Goal: Check status: Check status

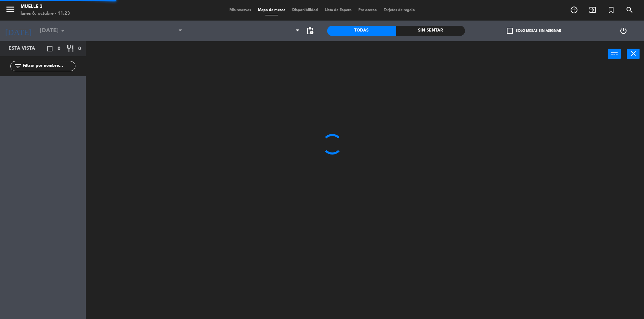
type input "[DATE]"
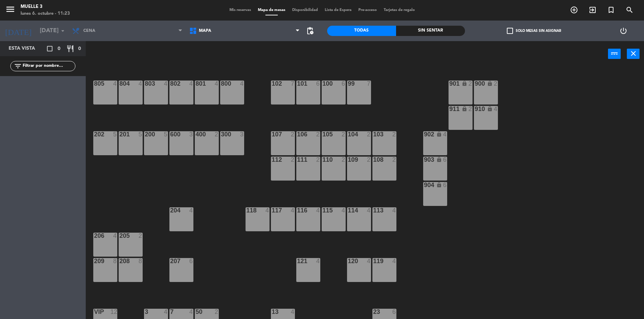
click at [240, 11] on span "Mis reservas" at bounding box center [240, 10] width 28 height 4
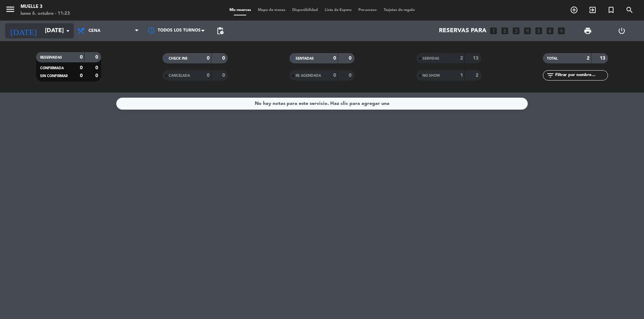
click at [41, 29] on input "[DATE]" at bounding box center [79, 31] width 76 height 14
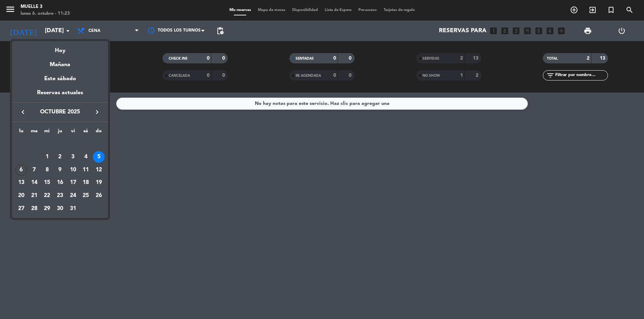
click at [34, 171] on div "7" at bounding box center [34, 170] width 12 height 12
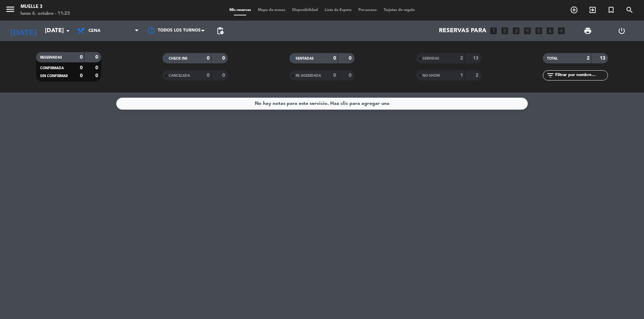
type input "[DATE]"
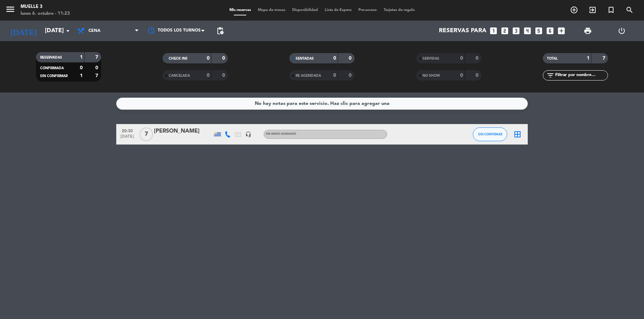
click at [317, 211] on div "No hay notas para este servicio. Haz clic para agregar una 20:30 [DATE] 7 [PERS…" at bounding box center [322, 206] width 644 height 227
click at [141, 29] on span at bounding box center [138, 31] width 7 height 7
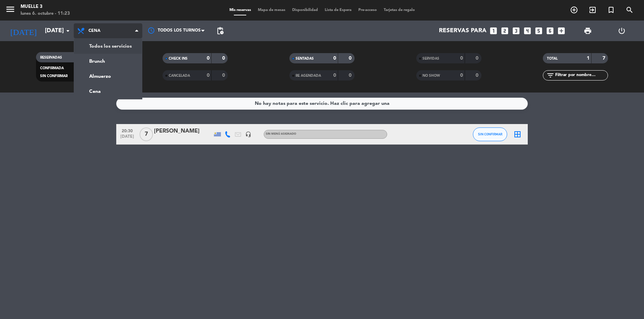
click at [122, 50] on div "menu Muelle 3 [DATE] 6. octubre - 11:23 Mis reservas Mapa de mesas Disponibilid…" at bounding box center [322, 46] width 644 height 93
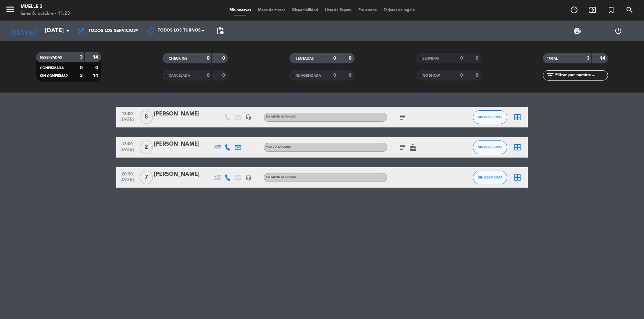
click at [521, 117] on icon "border_all" at bounding box center [517, 117] width 8 height 8
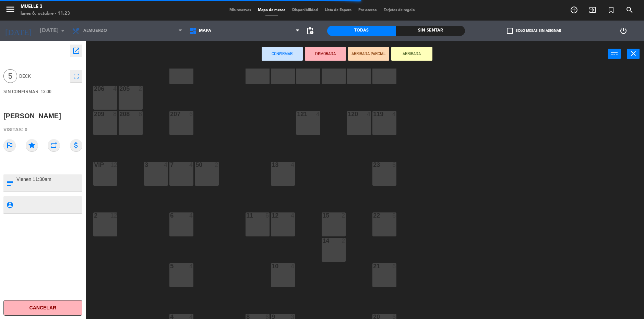
scroll to position [164, 0]
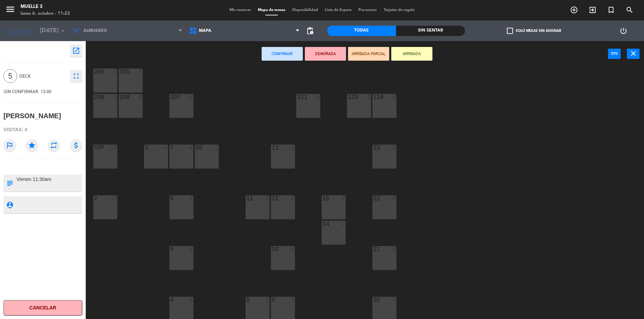
click at [100, 149] on div at bounding box center [105, 148] width 11 height 6
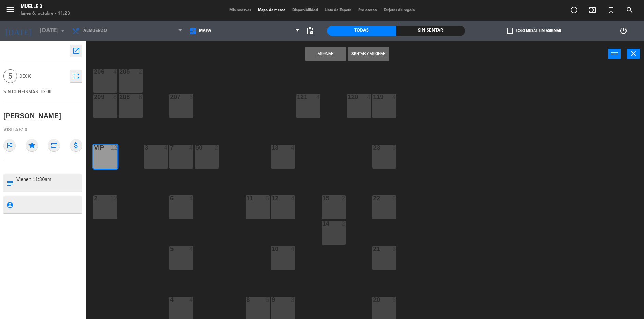
click at [326, 54] on button "Asignar" at bounding box center [325, 54] width 41 height 14
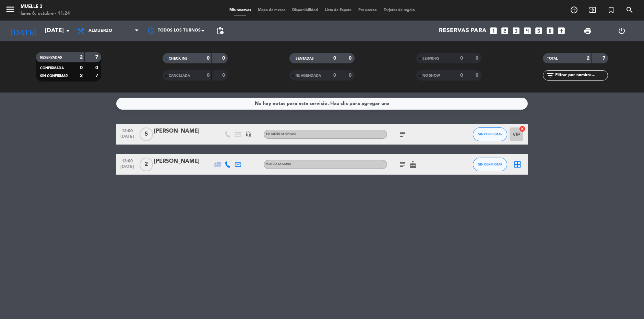
click at [400, 133] on icon "subject" at bounding box center [402, 134] width 8 height 8
click at [380, 192] on div "No hay notas para este servicio. Haz clic para agregar una 12:00 [DATE] 5 [PERS…" at bounding box center [322, 206] width 644 height 227
click at [41, 29] on input "[DATE]" at bounding box center [79, 31] width 76 height 14
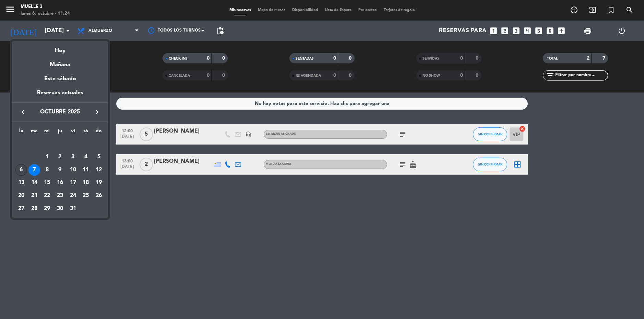
click at [21, 170] on div "6" at bounding box center [21, 170] width 12 height 12
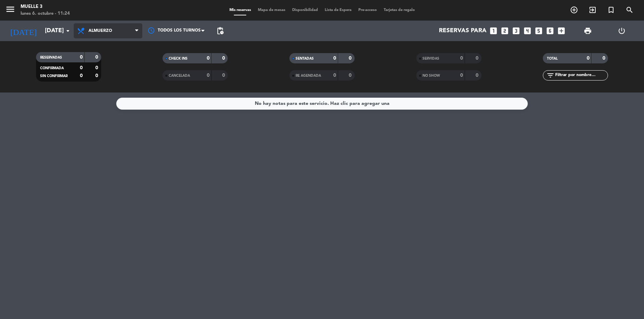
click at [119, 36] on span "Almuerzo" at bounding box center [108, 30] width 69 height 15
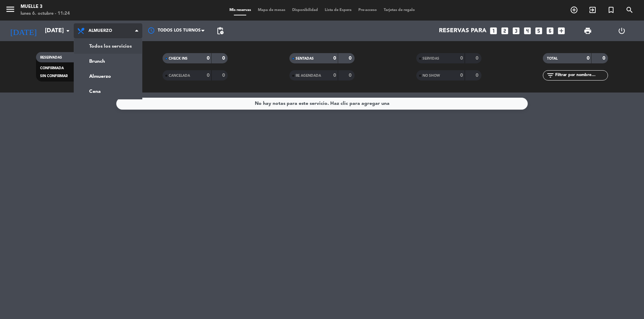
click at [117, 42] on div "menu Muelle 3 [DATE] 6. octubre - 11:24 Mis reservas Mapa de mesas Disponibilid…" at bounding box center [322, 46] width 644 height 93
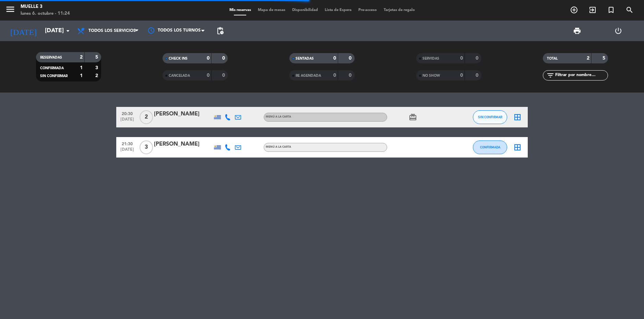
click at [47, 221] on div "20:30 [DATE] 2 [PERSON_NAME] MENÚ A LA CARTA card_giftcard SIN CONFIRMAR border…" at bounding box center [322, 206] width 644 height 227
click at [169, 233] on div "20:30 [DATE] 2 [PERSON_NAME] MENÚ A LA CARTA card_giftcard SIN CONFIRMAR border…" at bounding box center [322, 206] width 644 height 227
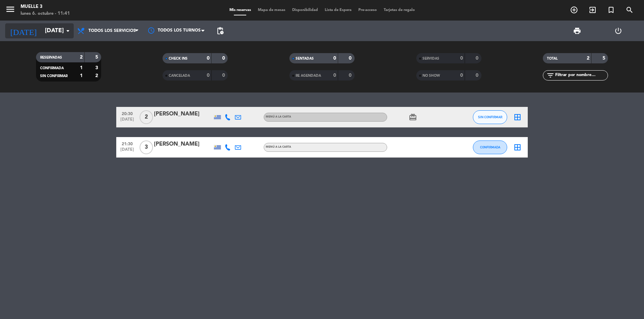
click at [48, 24] on div "[DATE] [DATE] arrow_drop_down" at bounding box center [39, 30] width 69 height 15
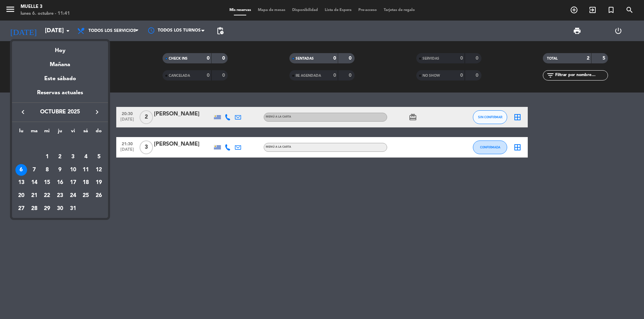
click at [36, 167] on div "7" at bounding box center [34, 170] width 12 height 12
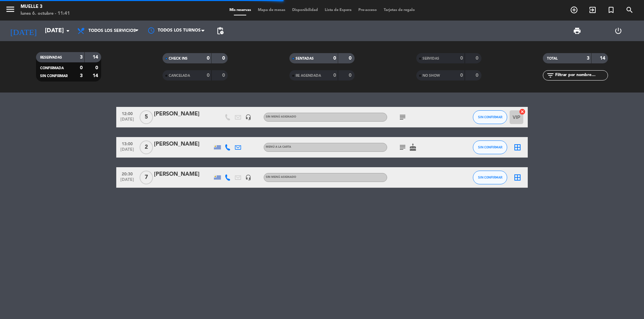
drag, startPoint x: 313, startPoint y: 223, endPoint x: 316, endPoint y: 220, distance: 4.2
click at [316, 220] on div "12:00 [DATE] 5 [PERSON_NAME] headset_mic Sin menú asignado subject SIN CONFIRMA…" at bounding box center [322, 206] width 644 height 227
click at [402, 149] on icon "subject" at bounding box center [402, 147] width 8 height 8
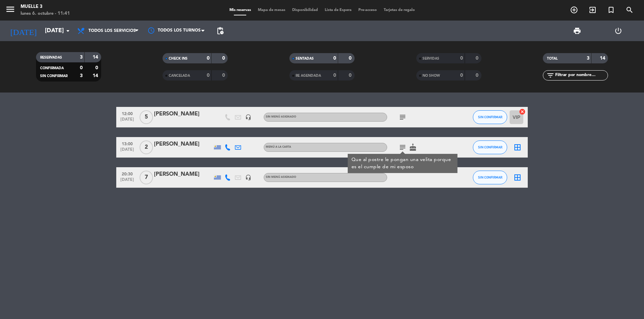
click at [459, 148] on div at bounding box center [458, 147] width 19 height 20
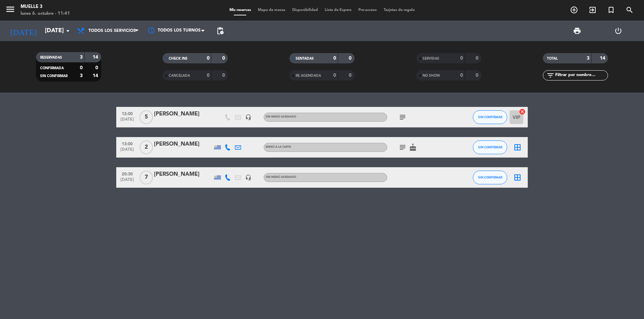
drag, startPoint x: 383, startPoint y: 222, endPoint x: 385, endPoint y: 217, distance: 5.4
click at [385, 218] on div "12:00 [DATE] 5 [PERSON_NAME] headset_mic Sin menú asignado subject SIN CONFIRMA…" at bounding box center [322, 206] width 644 height 227
click at [60, 30] on input "[DATE]" at bounding box center [79, 31] width 76 height 14
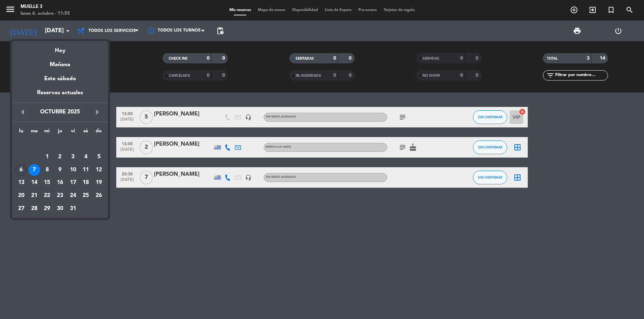
click at [19, 170] on div "6" at bounding box center [21, 170] width 12 height 12
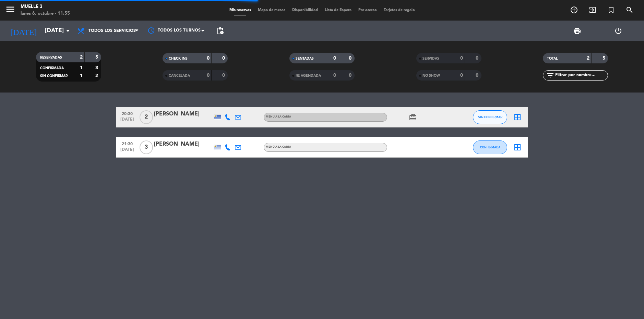
click at [392, 261] on div "20:30 [DATE] 2 [PERSON_NAME] MENÚ A LA CARTA card_giftcard SIN CONFIRMAR border…" at bounding box center [322, 206] width 644 height 227
click at [187, 213] on div "20:30 [DATE] 2 [PERSON_NAME] MENÚ A LA CARTA card_giftcard SIN CONFIRMAR border…" at bounding box center [322, 206] width 644 height 227
click at [117, 27] on span "Todos los servicios" at bounding box center [108, 30] width 69 height 15
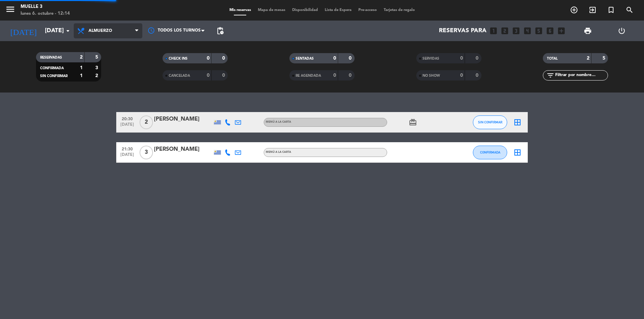
click at [113, 81] on div "menu Muelle 3 [DATE] 6. octubre - 12:14 Mis reservas Mapa de mesas Disponibilid…" at bounding box center [322, 46] width 644 height 93
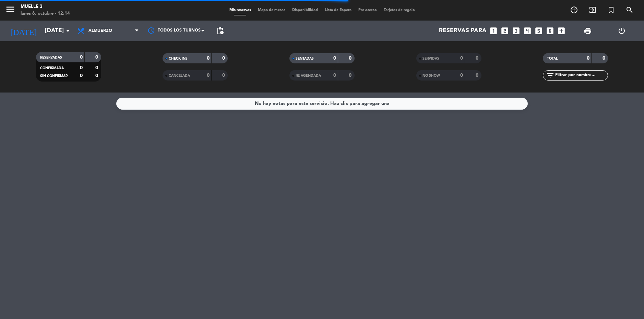
click at [111, 27] on span "Almuerzo" at bounding box center [108, 30] width 69 height 15
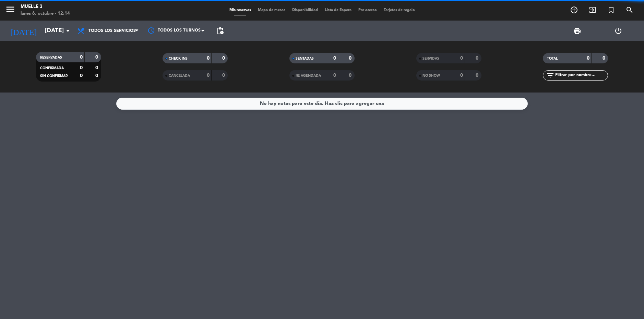
click at [114, 48] on div "menu Muelle 3 [DATE] 6. octubre - 12:14 Mis reservas Mapa de mesas Disponibilid…" at bounding box center [322, 46] width 644 height 93
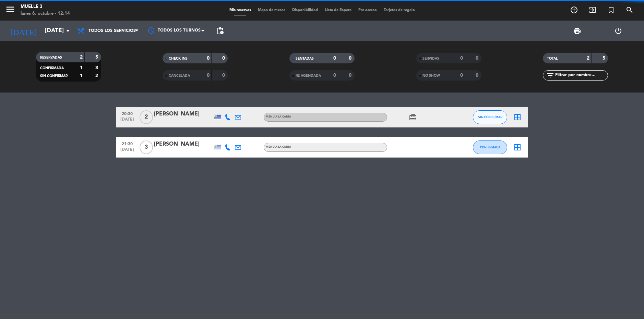
click at [133, 199] on div "20:30 [DATE] 2 [PERSON_NAME] MENÚ A LA CARTA card_giftcard SIN CONFIRMAR border…" at bounding box center [322, 206] width 644 height 227
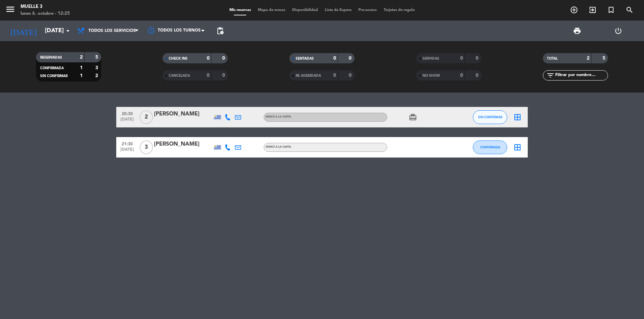
click at [244, 261] on div "20:30 [DATE] 2 [PERSON_NAME] MENÚ A LA CARTA card_giftcard SIN CONFIRMAR border…" at bounding box center [322, 206] width 644 height 227
click at [84, 260] on div "20:30 [DATE] 2 [PERSON_NAME] MENÚ A LA CARTA card_giftcard SIN CONFIRMAR border…" at bounding box center [322, 206] width 644 height 227
click at [116, 32] on span "Todos los servicios" at bounding box center [111, 30] width 47 height 5
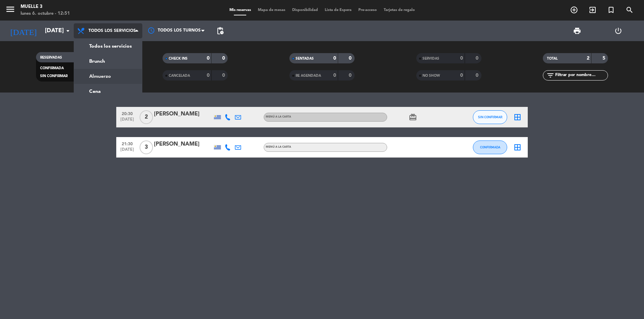
click at [114, 72] on div "menu Muelle 3 [DATE] 6. octubre - 12:51 Mis reservas Mapa de mesas Disponibilid…" at bounding box center [322, 46] width 644 height 93
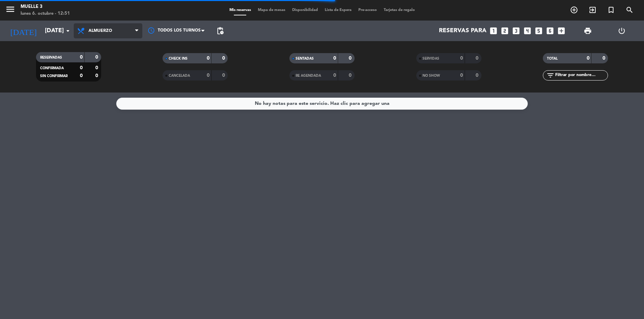
click at [113, 36] on span "Almuerzo" at bounding box center [108, 30] width 69 height 15
click at [127, 46] on div "menu Muelle 3 [DATE] 6. octubre - 12:51 Mis reservas Mapa de mesas Disponibilid…" at bounding box center [322, 46] width 644 height 93
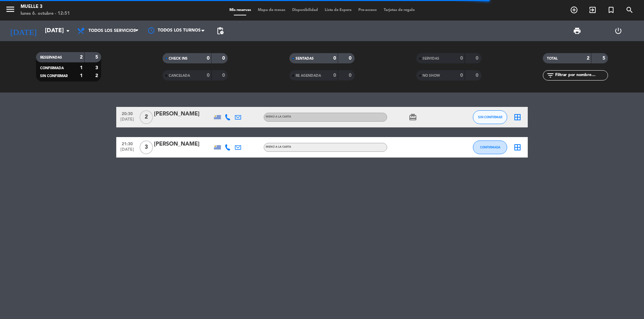
drag, startPoint x: 155, startPoint y: 257, endPoint x: 152, endPoint y: 254, distance: 3.9
click at [154, 256] on div "20:30 [DATE] 2 [PERSON_NAME] MENÚ A LA CARTA card_giftcard SIN CONFIRMAR border…" at bounding box center [322, 206] width 644 height 227
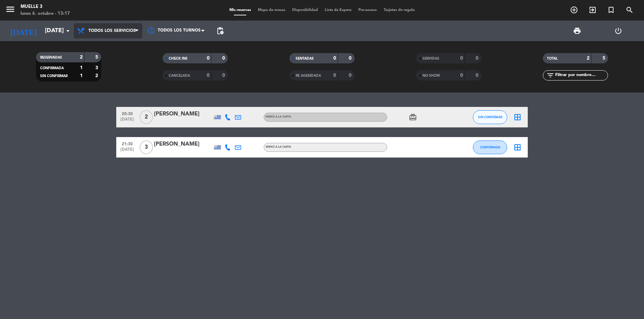
click at [126, 32] on span "Todos los servicios" at bounding box center [111, 30] width 47 height 5
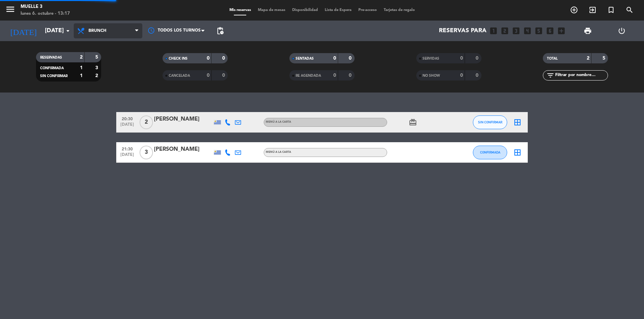
click at [118, 66] on div "menu Muelle 3 [DATE] 6. octubre - 13:17 Mis reservas Mapa de mesas Disponibilid…" at bounding box center [322, 46] width 644 height 93
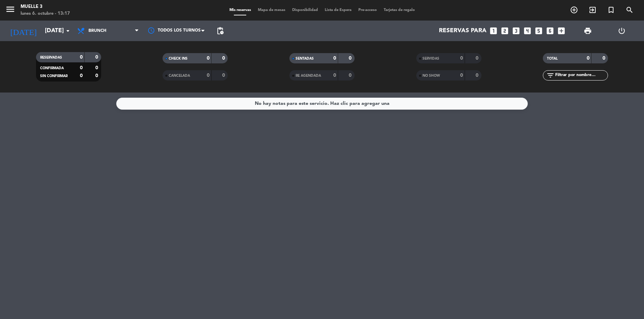
click at [123, 39] on div "Todos los servicios Brunch Almuerzo Cena Brunch Todos los servicios Brunch Almu…" at bounding box center [108, 31] width 69 height 21
drag, startPoint x: 130, startPoint y: 30, endPoint x: 117, endPoint y: 64, distance: 36.5
click at [130, 30] on span "Brunch" at bounding box center [108, 30] width 69 height 15
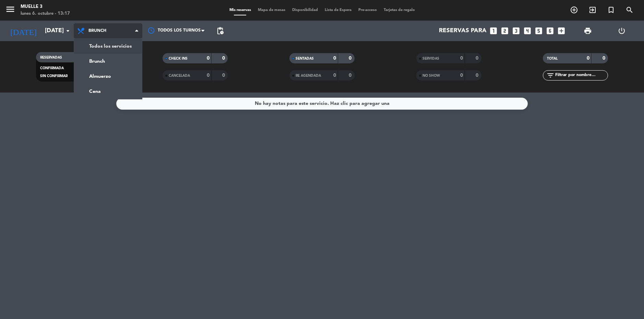
click at [120, 53] on div "menu Muelle 3 [DATE] 6. octubre - 13:17 Mis reservas Mapa de mesas Disponibilid…" at bounding box center [322, 46] width 644 height 93
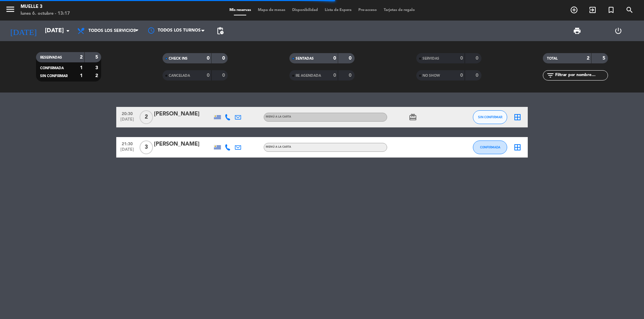
click at [421, 233] on div "20:30 [DATE] 2 [PERSON_NAME] MENÚ A LA CARTA card_giftcard SIN CONFIRMAR border…" at bounding box center [322, 206] width 644 height 227
click at [268, 228] on div "20:30 [DATE] 2 [PERSON_NAME] MENÚ A LA CARTA card_giftcard SIN CONFIRMAR border…" at bounding box center [322, 206] width 644 height 227
drag, startPoint x: 380, startPoint y: 220, endPoint x: 357, endPoint y: 193, distance: 35.0
click at [380, 217] on div "20:30 [DATE] 2 [PERSON_NAME] MENÚ A LA CARTA card_giftcard SIN CONFIRMAR border…" at bounding box center [322, 206] width 644 height 227
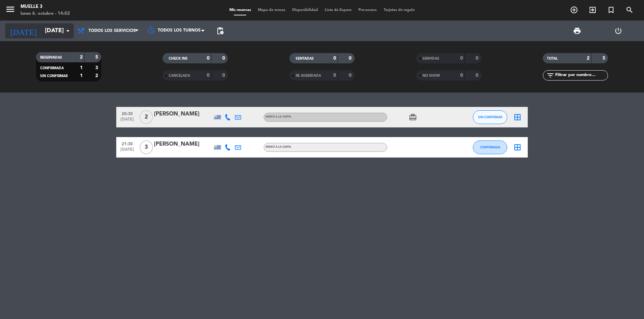
click at [59, 34] on input "[DATE]" at bounding box center [79, 31] width 76 height 14
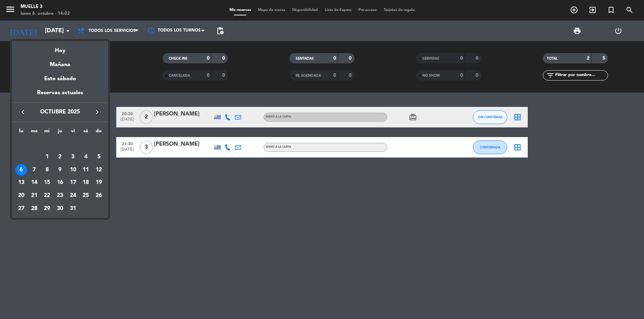
click at [34, 172] on div "7" at bounding box center [34, 170] width 12 height 12
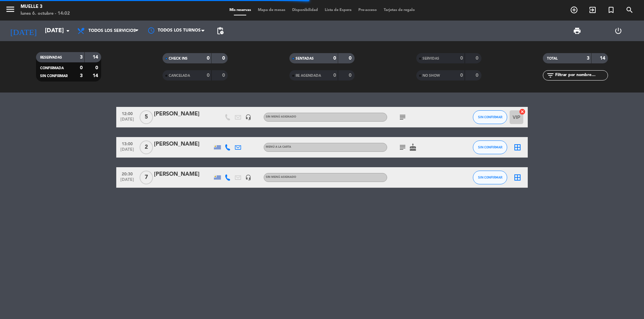
click at [61, 156] on bookings-row "12:00 [DATE] 5 [PERSON_NAME] headset_mic Sin menú asignado subject SIN CONFIRMA…" at bounding box center [322, 147] width 644 height 81
click at [77, 173] on bookings-row "12:00 [DATE] 5 [PERSON_NAME] headset_mic Sin menú asignado subject SIN CONFIRMA…" at bounding box center [322, 147] width 644 height 81
drag, startPoint x: 627, startPoint y: 239, endPoint x: 602, endPoint y: 239, distance: 24.3
click at [626, 239] on div "12:00 [DATE] 5 [PERSON_NAME] headset_mic Sin menú asignado subject SIN CONFIRMA…" at bounding box center [322, 206] width 644 height 227
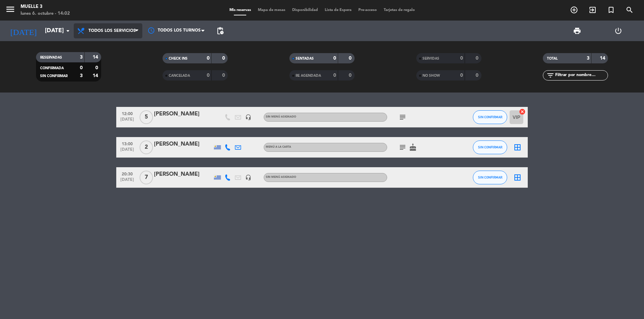
click at [118, 36] on span "Todos los servicios" at bounding box center [108, 30] width 69 height 15
click at [41, 29] on input "[DATE]" at bounding box center [79, 31] width 76 height 14
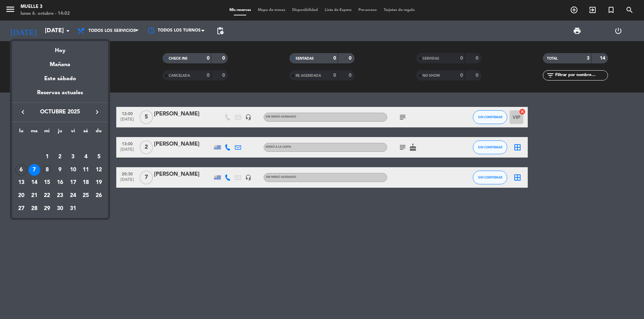
click at [49, 171] on div "8" at bounding box center [47, 170] width 12 height 12
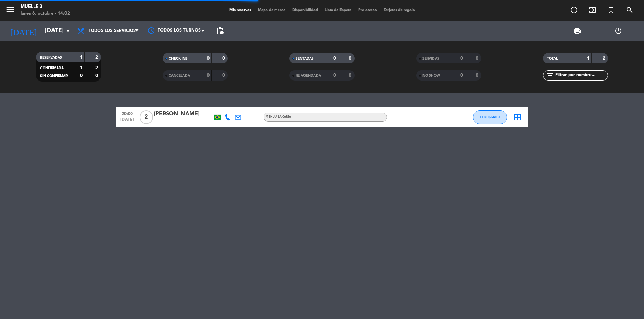
click at [230, 256] on div "20:00 [DATE] 2 [PERSON_NAME] MENÚ A LA CARTA CONFIRMADA border_all" at bounding box center [322, 206] width 644 height 227
click at [104, 28] on span "Todos los servicios" at bounding box center [108, 30] width 69 height 15
click at [50, 23] on div "[DATE] [DATE] arrow_drop_down" at bounding box center [39, 31] width 69 height 21
click at [50, 28] on input "[DATE]" at bounding box center [79, 31] width 76 height 14
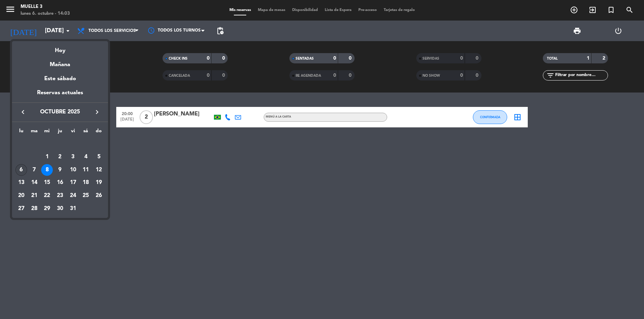
click at [26, 172] on div "6" at bounding box center [21, 170] width 12 height 12
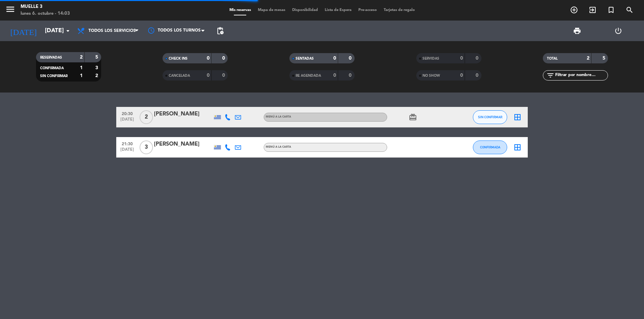
click at [347, 183] on div "20:30 [DATE] 2 [PERSON_NAME] MENÚ A LA CARTA card_giftcard SIN CONFIRMAR border…" at bounding box center [322, 206] width 644 height 227
click at [319, 223] on div "20:30 [DATE] 2 [PERSON_NAME] MENÚ A LA CARTA card_giftcard SIN CONFIRMAR border…" at bounding box center [322, 206] width 644 height 227
drag, startPoint x: 378, startPoint y: 217, endPoint x: 251, endPoint y: 143, distance: 146.8
click at [378, 217] on div "20:30 [DATE] 2 [PERSON_NAME] MENÚ A LA CARTA card_giftcard SIN CONFIRMAR border…" at bounding box center [322, 206] width 644 height 227
drag, startPoint x: 238, startPoint y: 184, endPoint x: 340, endPoint y: 220, distance: 108.2
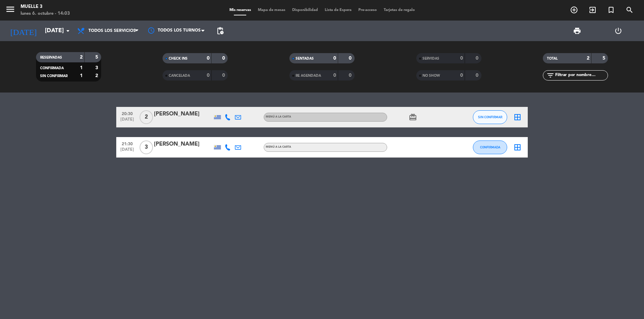
click at [359, 226] on div "20:30 [DATE] 2 [PERSON_NAME] MENÚ A LA CARTA card_giftcard SIN CONFIRMAR border…" at bounding box center [322, 206] width 644 height 227
drag, startPoint x: 351, startPoint y: 229, endPoint x: 369, endPoint y: 224, distance: 18.8
click at [355, 230] on div "20:30 [DATE] 2 [PERSON_NAME] MENÚ A LA CARTA card_giftcard SIN CONFIRMAR border…" at bounding box center [322, 206] width 644 height 227
click at [237, 234] on div "20:30 [DATE] 2 [PERSON_NAME] MENÚ A LA CARTA card_giftcard SIN CONFIRMAR border…" at bounding box center [322, 206] width 644 height 227
drag, startPoint x: 166, startPoint y: 186, endPoint x: 154, endPoint y: 108, distance: 78.7
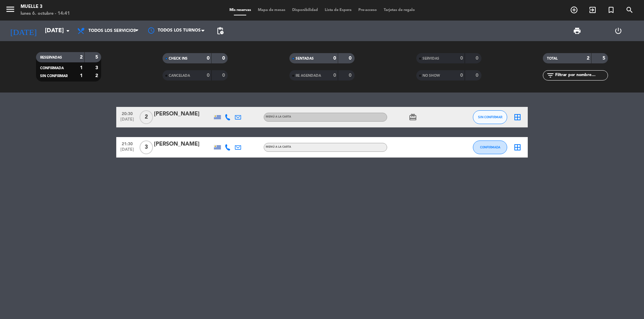
click at [163, 161] on div "20:30 [DATE] 2 [PERSON_NAME] MENÚ A LA CARTA card_giftcard SIN CONFIRMAR border…" at bounding box center [322, 206] width 644 height 227
click at [102, 25] on span "Todos los servicios" at bounding box center [108, 30] width 69 height 15
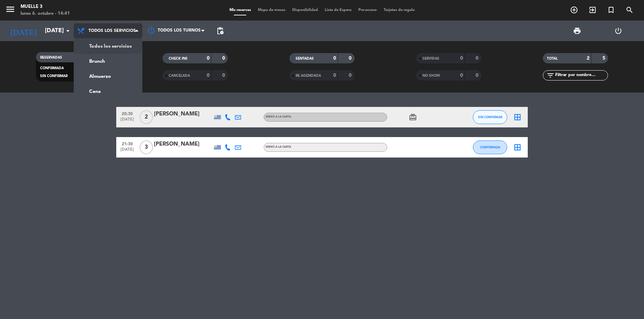
click at [125, 47] on div "menu Muelle 3 [DATE] 6. octubre - 14:41 Mis reservas Mapa de mesas Disponibilid…" at bounding box center [322, 46] width 644 height 93
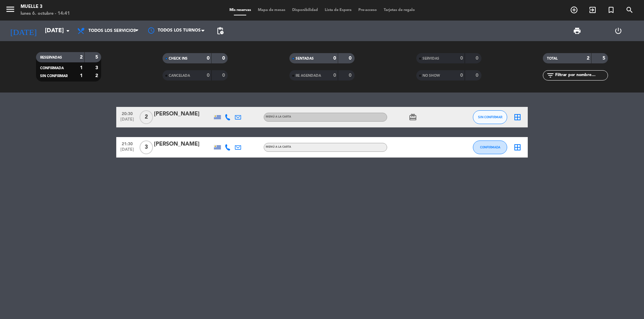
drag, startPoint x: 190, startPoint y: 228, endPoint x: 194, endPoint y: 219, distance: 9.4
click at [192, 222] on div "20:30 [DATE] 2 [PERSON_NAME] MENÚ A LA CARTA card_giftcard SIN CONFIRMAR border…" at bounding box center [322, 206] width 644 height 227
click at [306, 218] on div "20:30 [DATE] 2 [PERSON_NAME] MENÚ A LA CARTA card_giftcard SIN CONFIRMAR border…" at bounding box center [322, 206] width 644 height 227
drag, startPoint x: 338, startPoint y: 247, endPoint x: 338, endPoint y: 235, distance: 12.0
click at [338, 243] on div "20:30 [DATE] 2 [PERSON_NAME] MENÚ A LA CARTA card_giftcard SIN CONFIRMAR border…" at bounding box center [322, 206] width 644 height 227
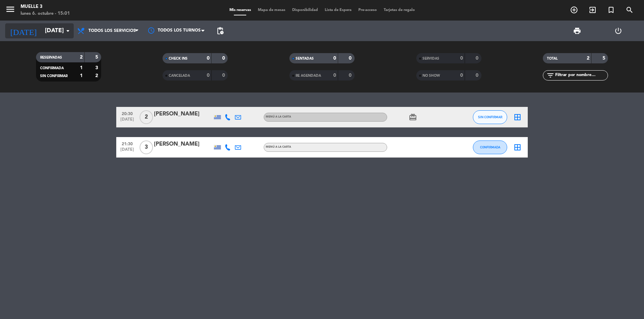
click at [41, 28] on input "[DATE]" at bounding box center [79, 31] width 76 height 14
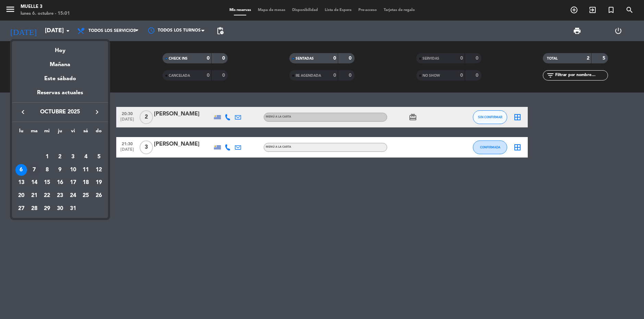
click at [34, 168] on div "7" at bounding box center [34, 170] width 12 height 12
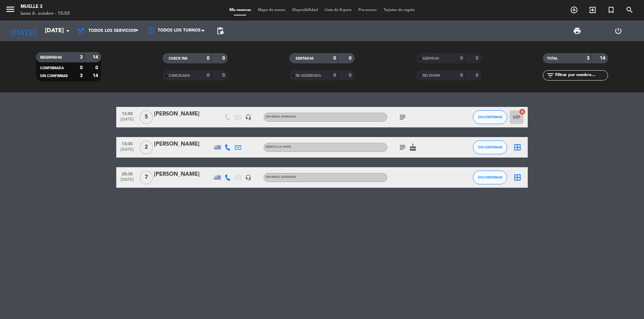
click at [401, 146] on icon "subject" at bounding box center [402, 147] width 8 height 8
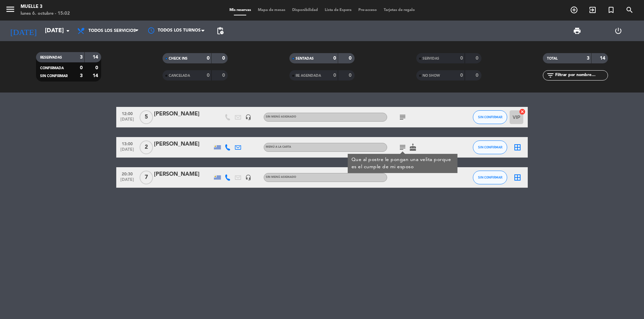
click at [414, 146] on icon "cake" at bounding box center [412, 147] width 8 height 8
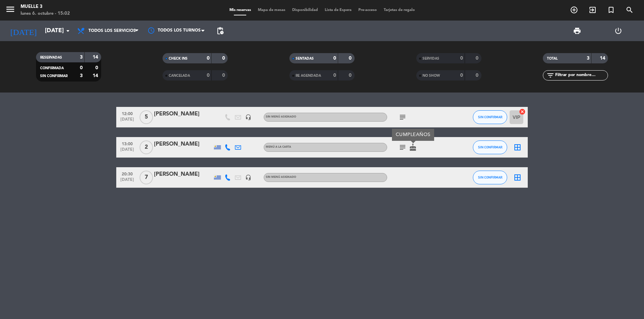
click at [427, 147] on div "subject cake CUMPLEAÑOS" at bounding box center [418, 147] width 62 height 20
click at [50, 26] on input "[DATE]" at bounding box center [79, 31] width 76 height 14
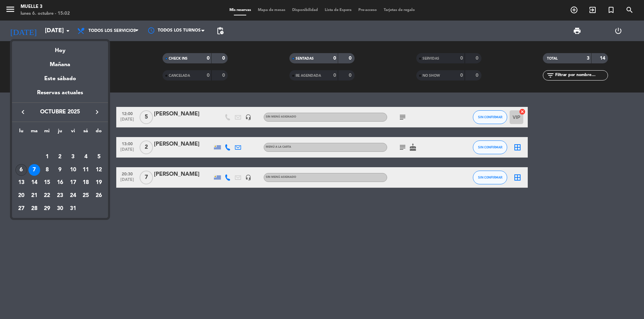
click at [20, 169] on div "6" at bounding box center [21, 170] width 12 height 12
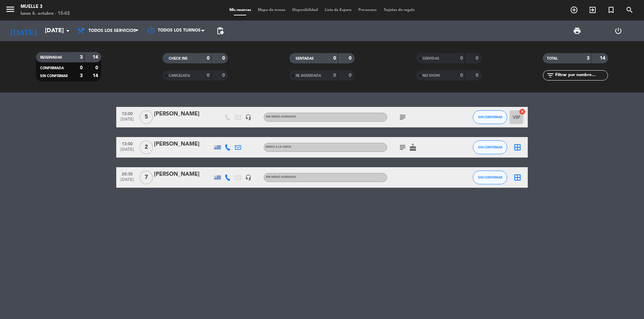
type input "[DATE]"
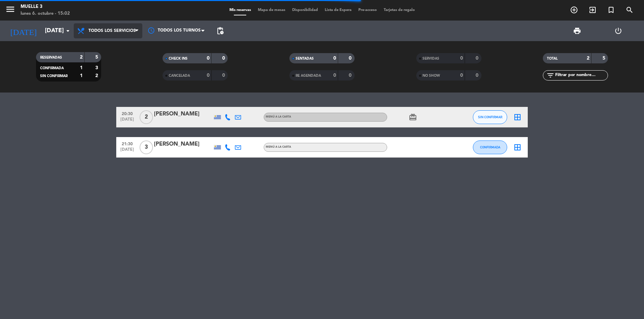
click at [118, 27] on span "Todos los servicios" at bounding box center [108, 30] width 69 height 15
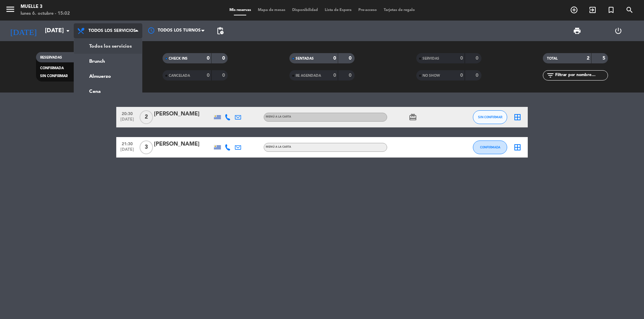
click at [118, 27] on span "Todos los servicios" at bounding box center [108, 30] width 69 height 15
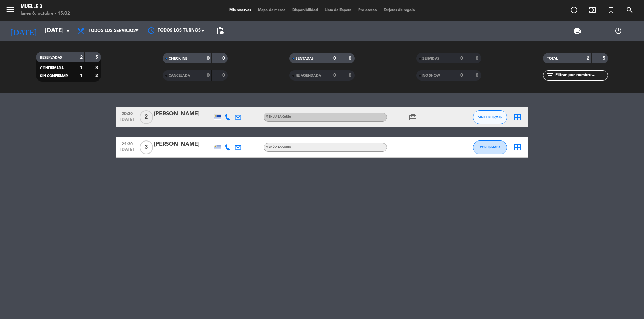
click at [125, 238] on div "20:30 [DATE] 2 [PERSON_NAME] MENÚ A LA CARTA card_giftcard SIN CONFIRMAR border…" at bounding box center [322, 206] width 644 height 227
click at [124, 240] on div "20:30 [DATE] 2 [PERSON_NAME] MENÚ A LA CARTA card_giftcard SIN CONFIRMAR border…" at bounding box center [322, 206] width 644 height 227
click at [122, 241] on div "20:30 [DATE] 2 [PERSON_NAME] MENÚ A LA CARTA card_giftcard SIN CONFIRMAR border…" at bounding box center [322, 206] width 644 height 227
click at [267, 232] on div "20:30 [DATE] 2 [PERSON_NAME] MENÚ A LA CARTA card_giftcard SIN CONFIRMAR border…" at bounding box center [322, 206] width 644 height 227
click at [303, 183] on div "20:30 [DATE] 2 [PERSON_NAME] MENÚ A LA CARTA card_giftcard SIN CONFIRMAR border…" at bounding box center [322, 206] width 644 height 227
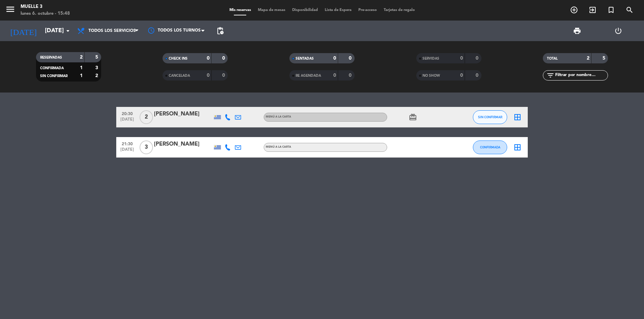
click at [303, 232] on div "20:30 [DATE] 2 [PERSON_NAME] MENÚ A LA CARTA card_giftcard SIN CONFIRMAR border…" at bounding box center [322, 206] width 644 height 227
